Goal: Task Accomplishment & Management: Use online tool/utility

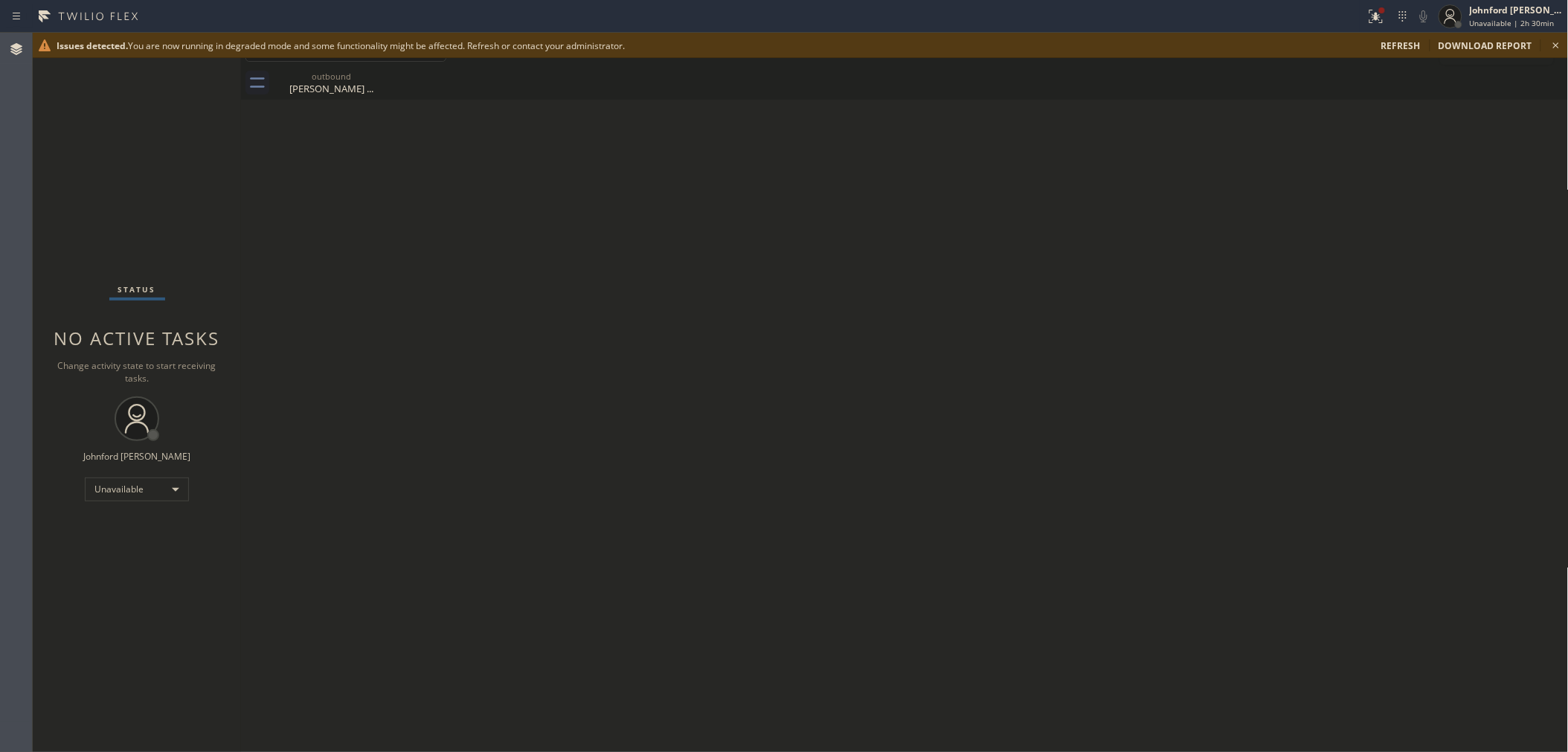
click at [1415, 39] on span "refresh" at bounding box center [1401, 46] width 39 height 13
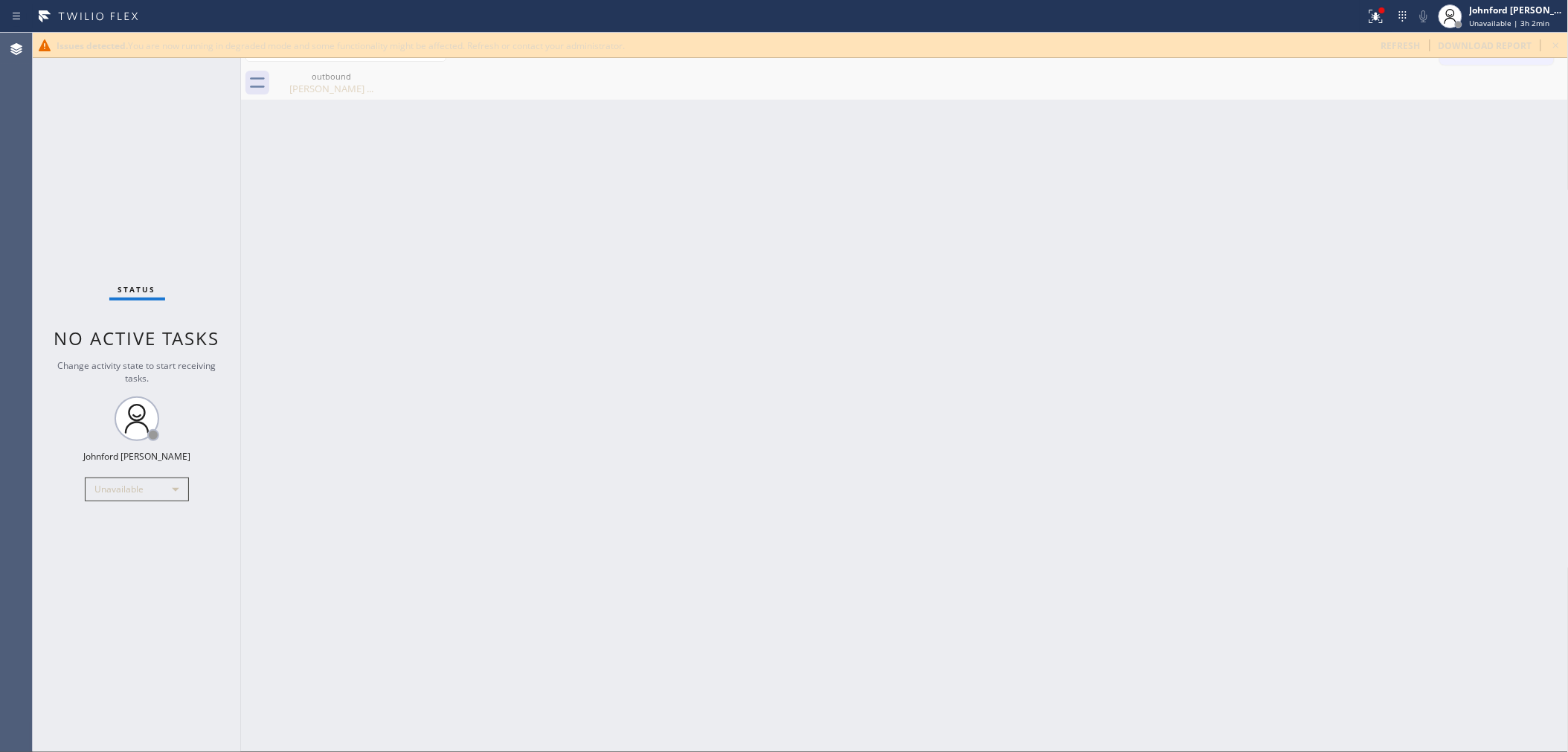
click at [1414, 48] on span "refresh" at bounding box center [1401, 46] width 39 height 13
drag, startPoint x: 1181, startPoint y: 302, endPoint x: 1235, endPoint y: 130, distance: 180.3
click at [1181, 299] on div "Back to Dashboard Change Sender ID Customers Technicians Select a contact Outbo…" at bounding box center [905, 393] width 1328 height 720
click at [1385, 6] on div at bounding box center [1381, 10] width 9 height 9
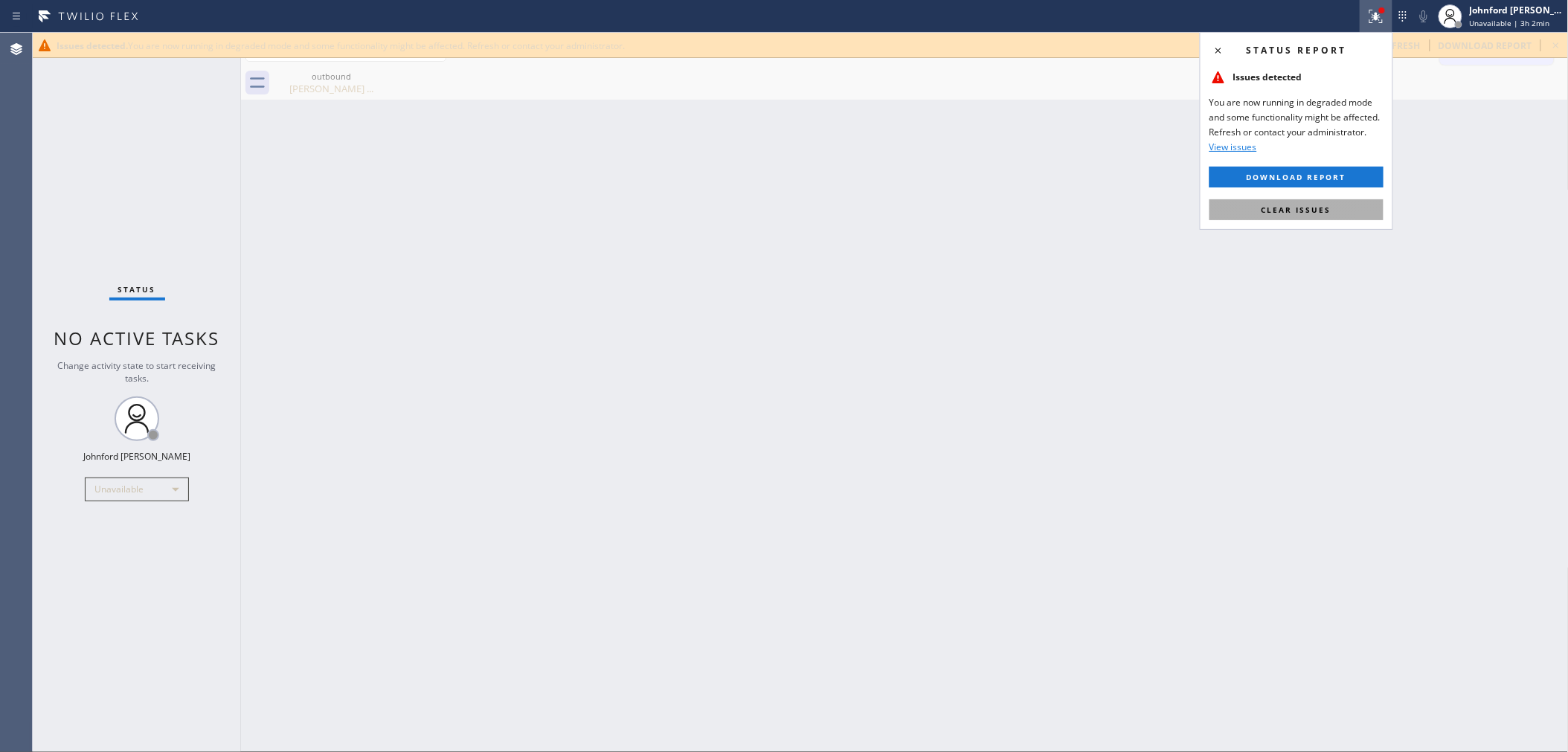
click at [1254, 214] on button "Clear issues" at bounding box center [1296, 210] width 174 height 20
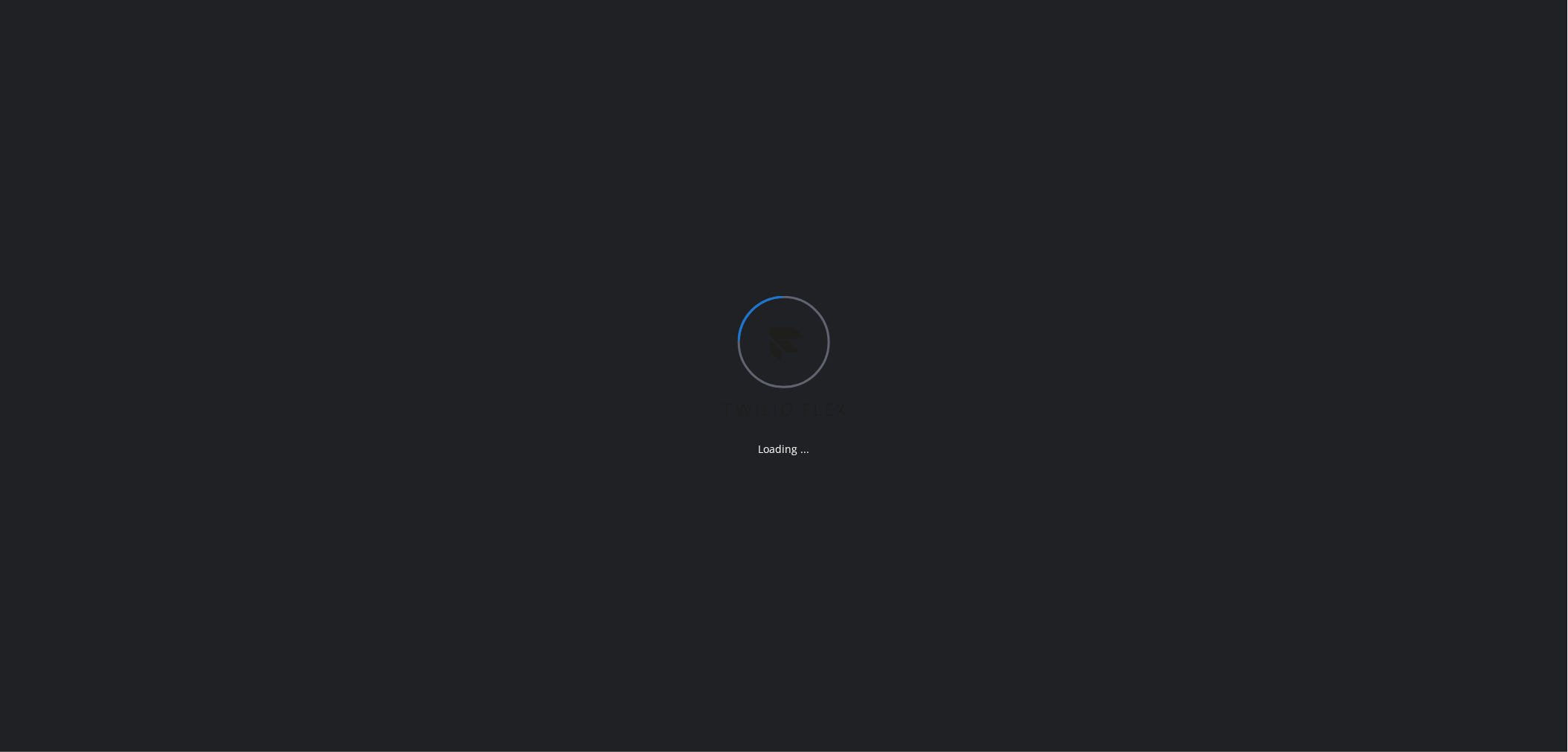
click at [1103, 292] on div "Loading ..." at bounding box center [784, 376] width 1568 height 752
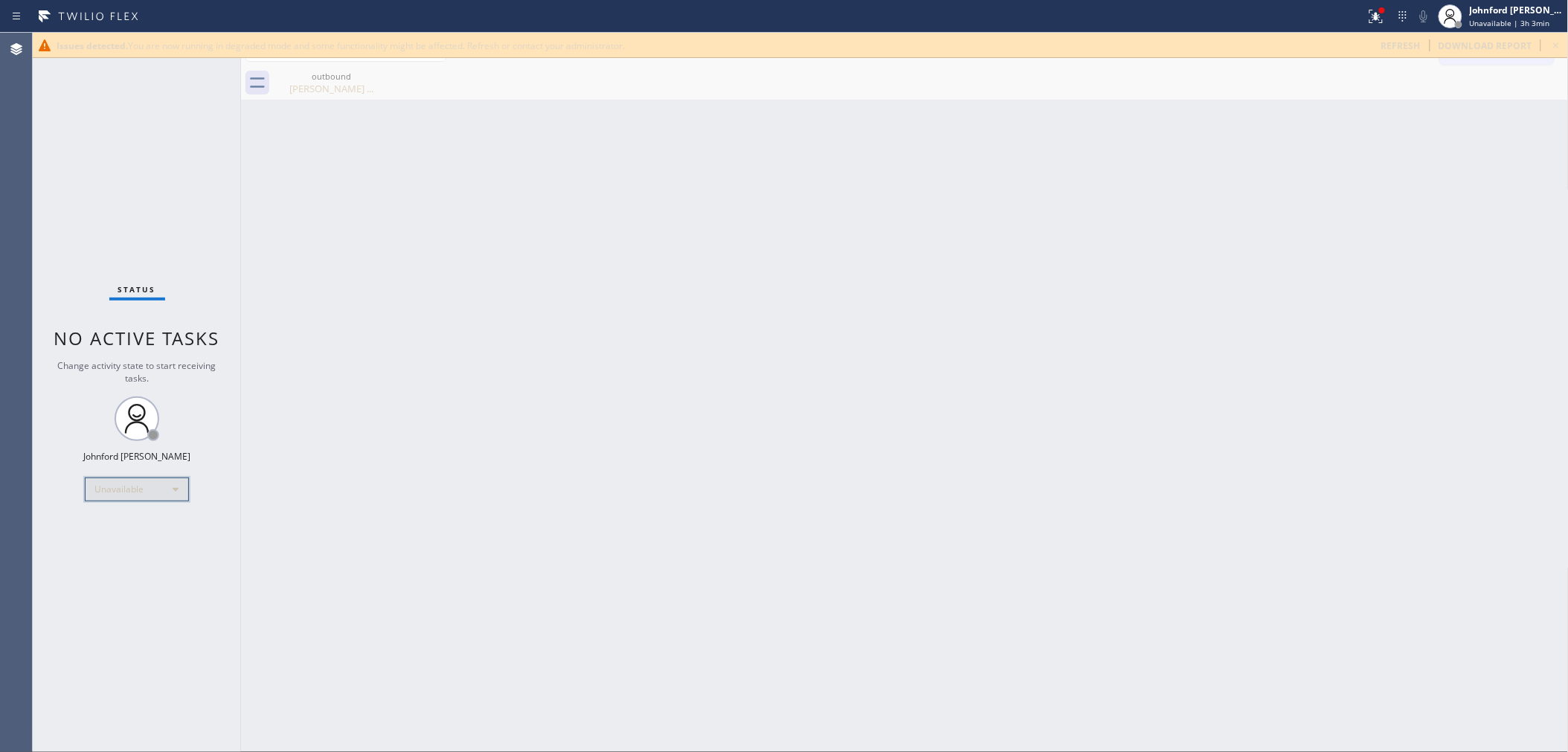
click at [120, 488] on div "Unavailable" at bounding box center [137, 490] width 104 height 24
click at [124, 564] on li "Break" at bounding box center [136, 565] width 101 height 18
